Goal: Find specific page/section

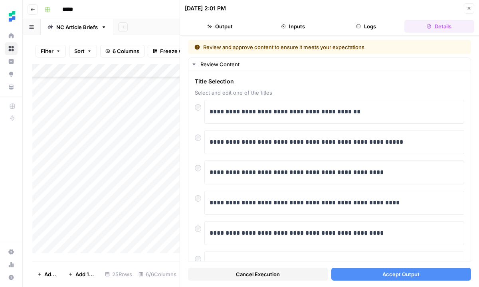
scroll to position [130, 0]
